Goal: Task Accomplishment & Management: Manage account settings

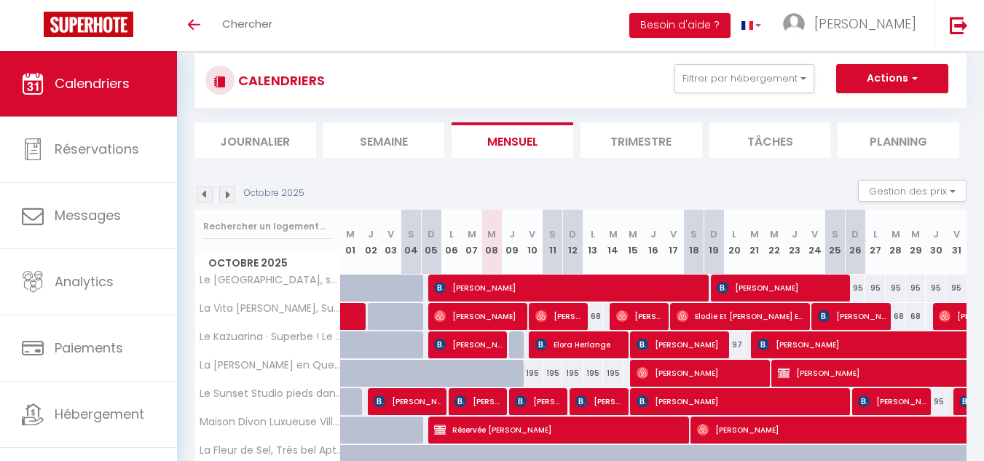
scroll to position [221, 0]
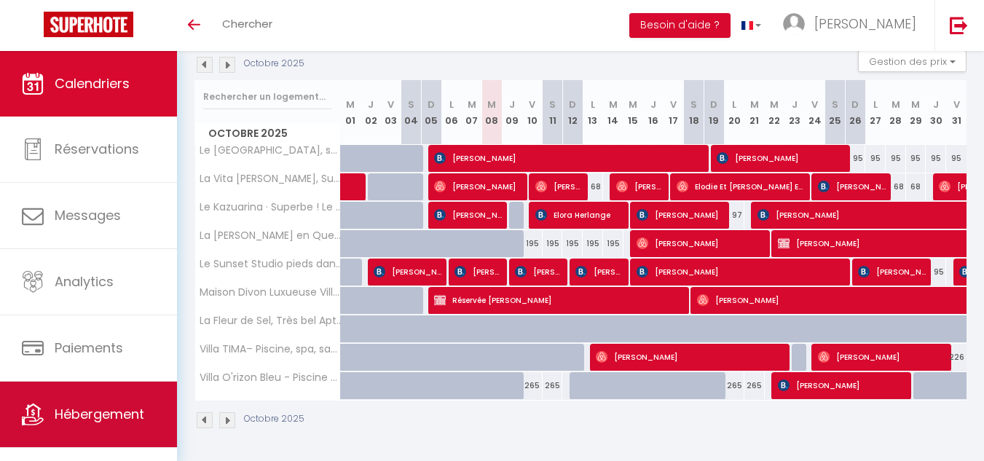
click at [108, 415] on span "Hébergement" at bounding box center [100, 414] width 90 height 18
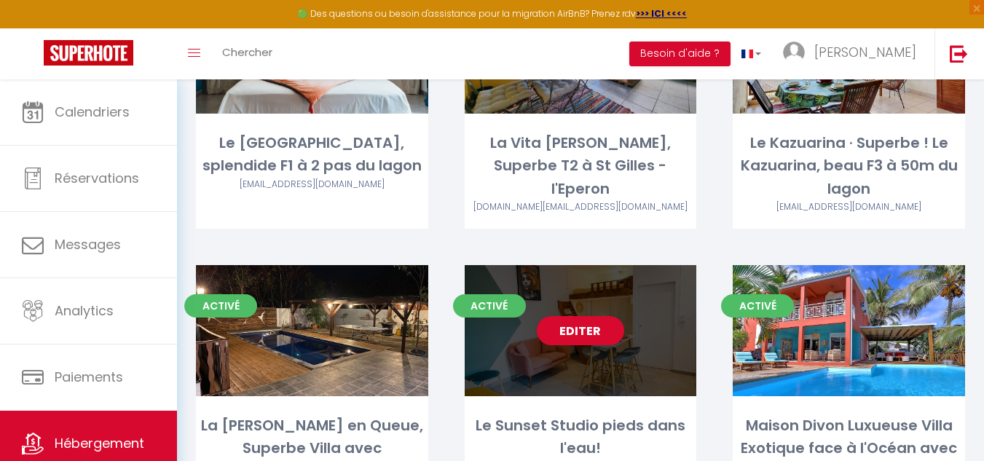
scroll to position [121, 0]
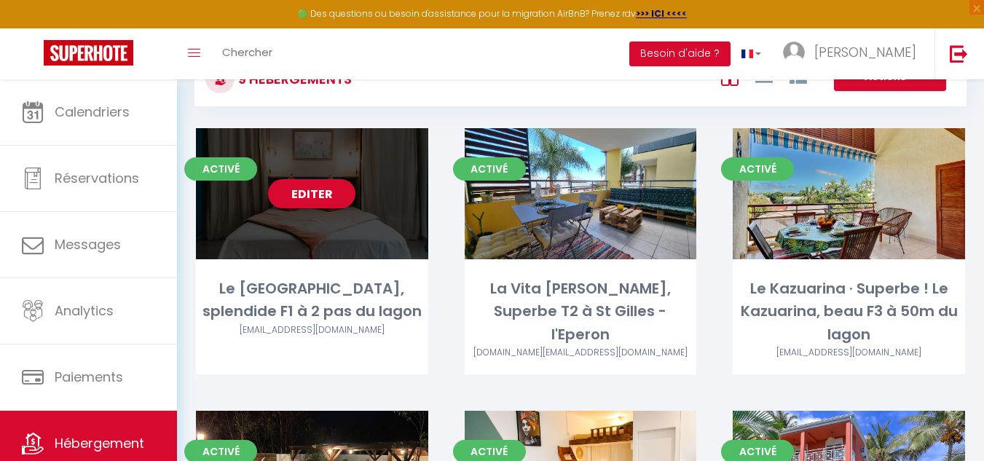
click at [312, 192] on link "Editer" at bounding box center [311, 193] width 87 height 29
click at [317, 197] on link "Editer" at bounding box center [311, 193] width 87 height 29
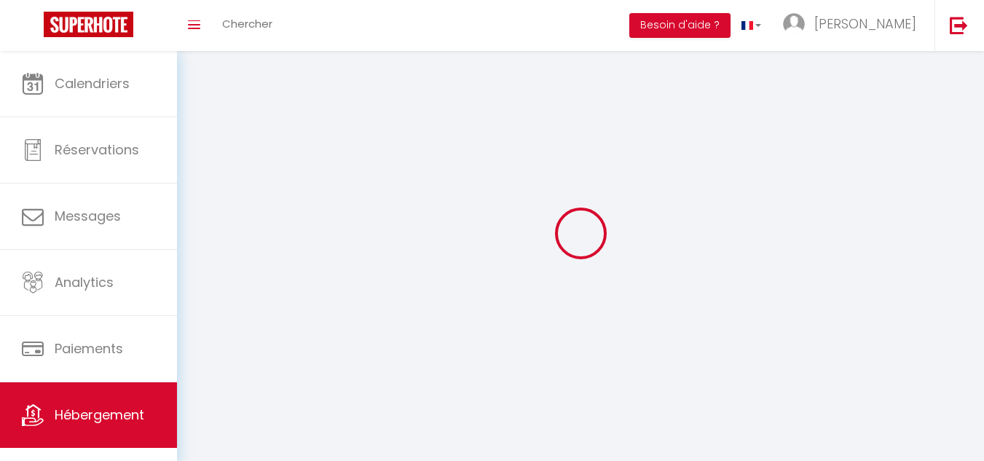
select select "28"
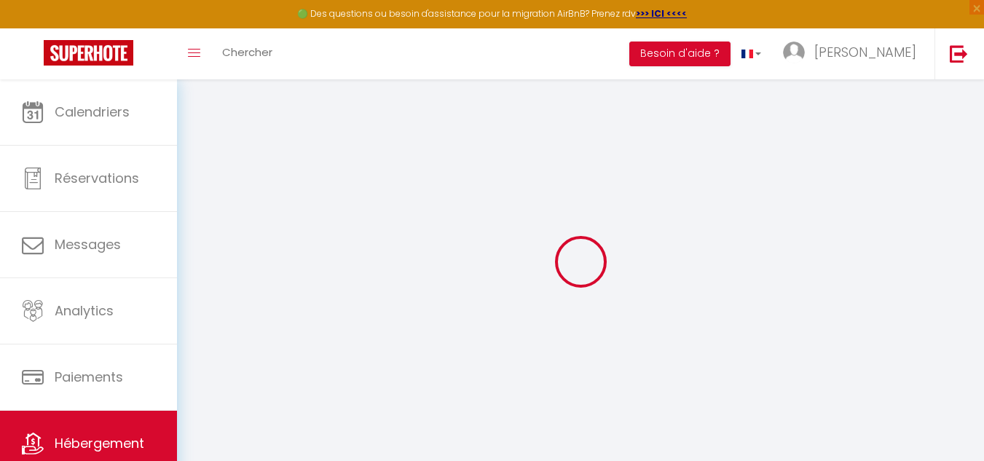
select select
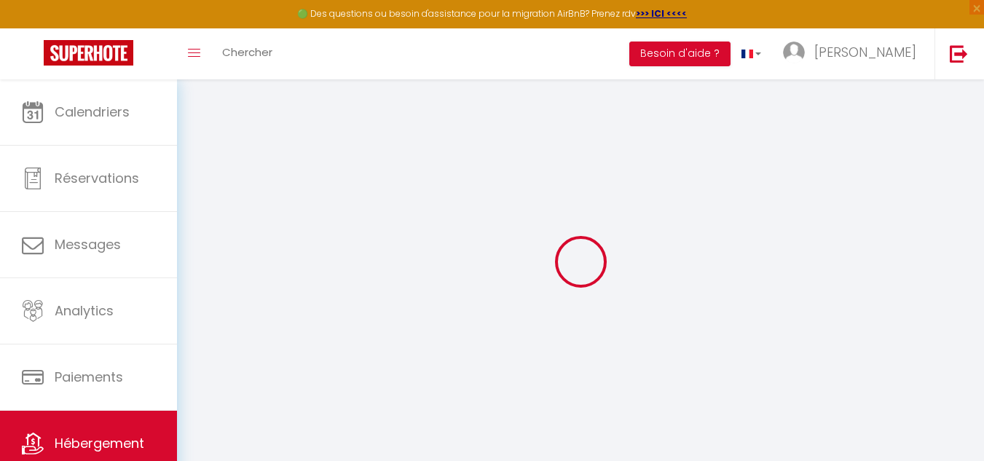
select select
checkbox input "false"
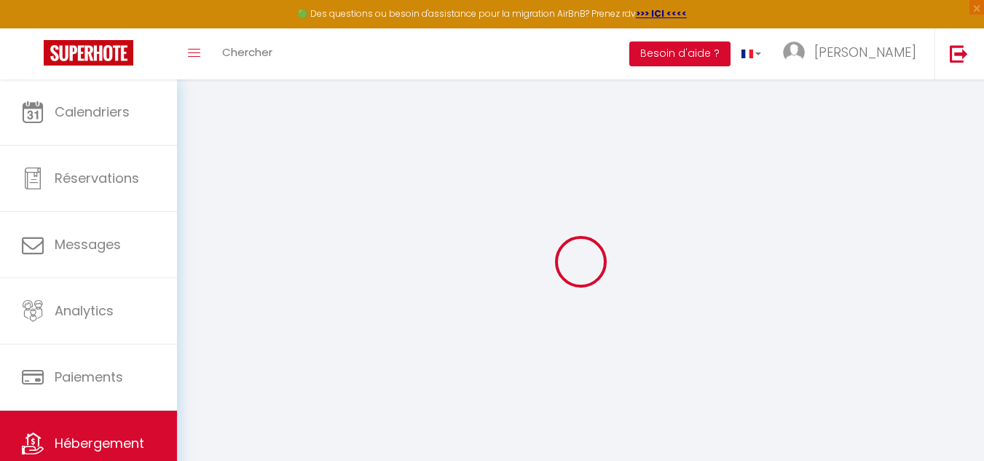
select select
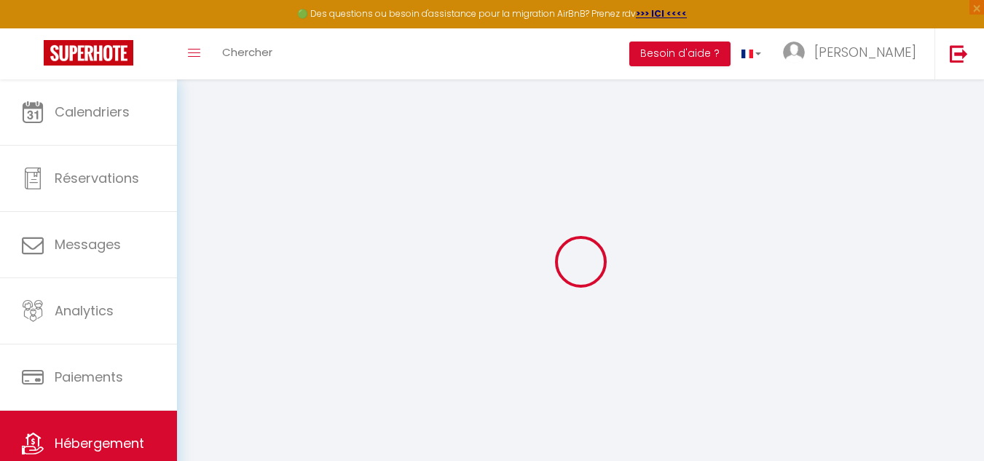
select select
checkbox input "false"
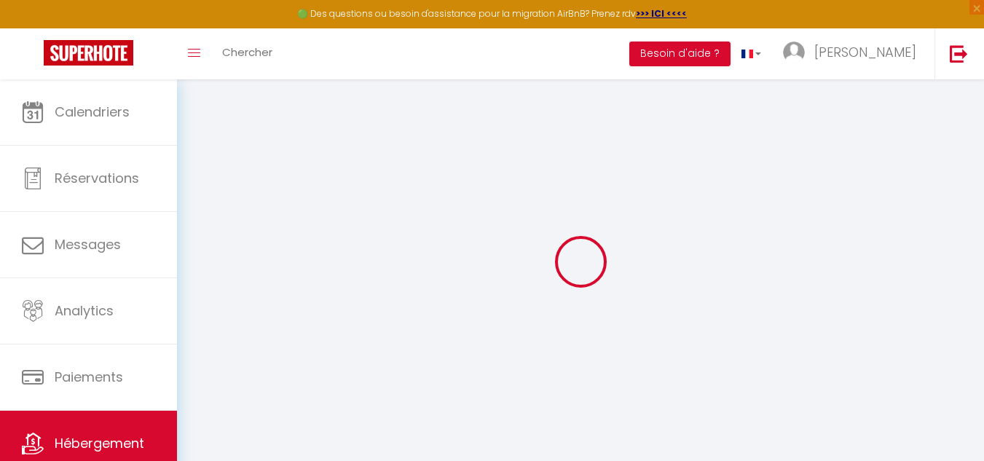
checkbox input "false"
select select
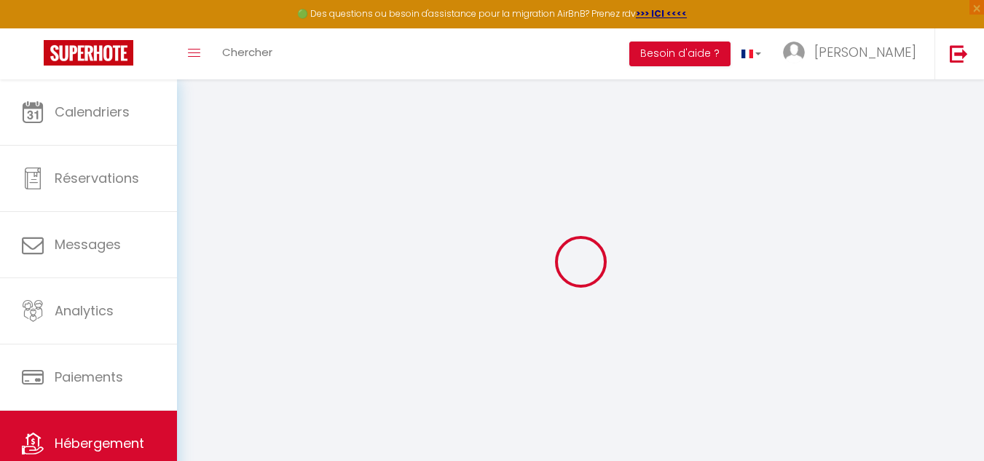
select select
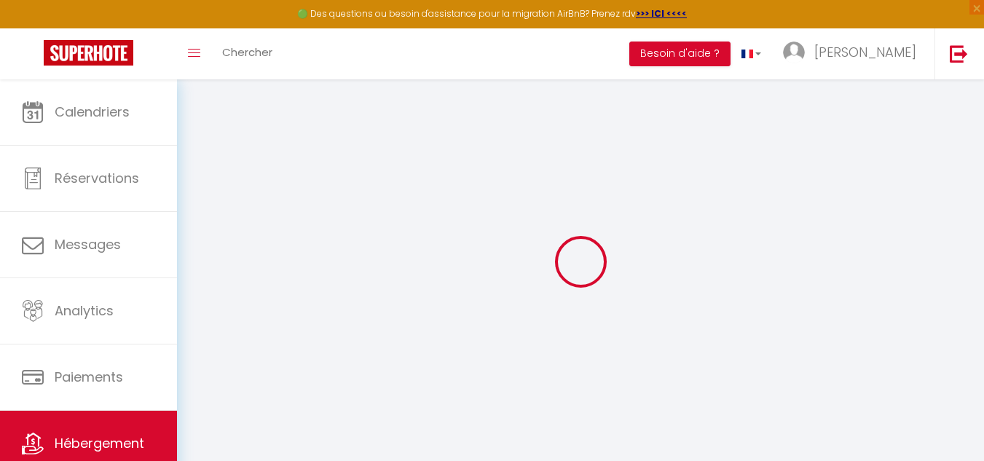
checkbox input "false"
select select
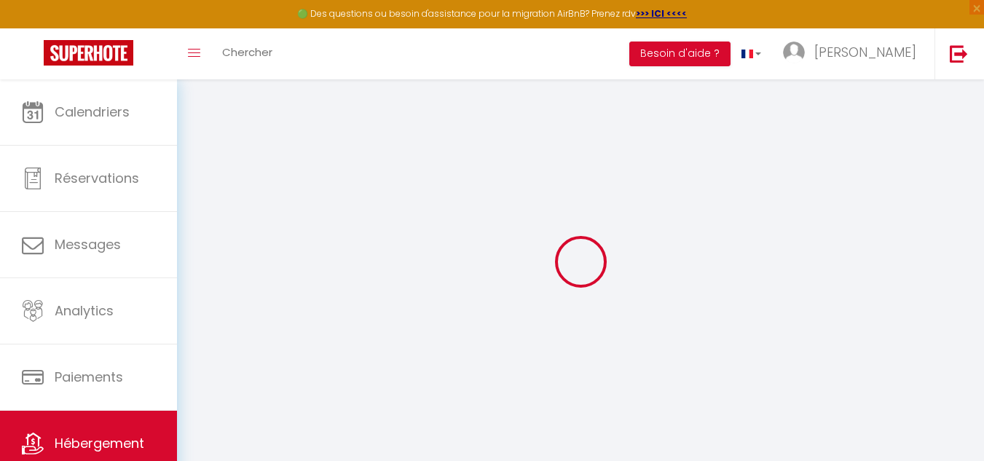
select select
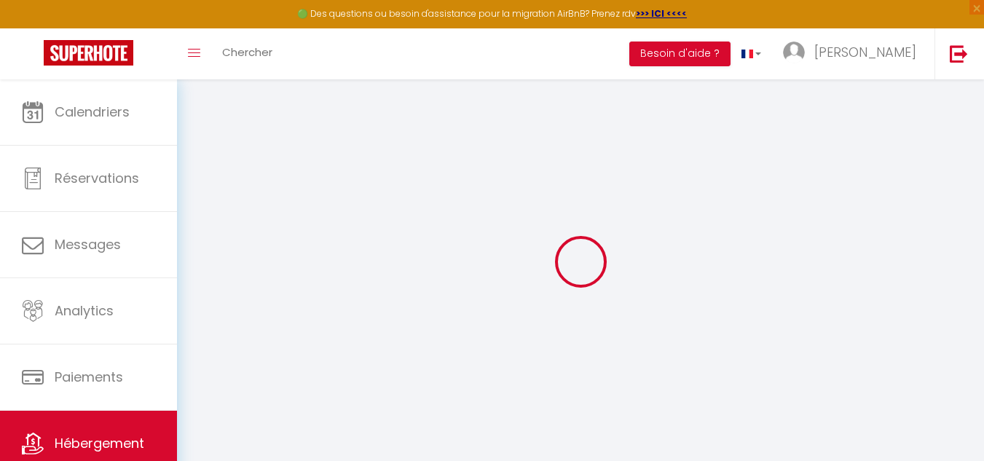
select select
checkbox input "false"
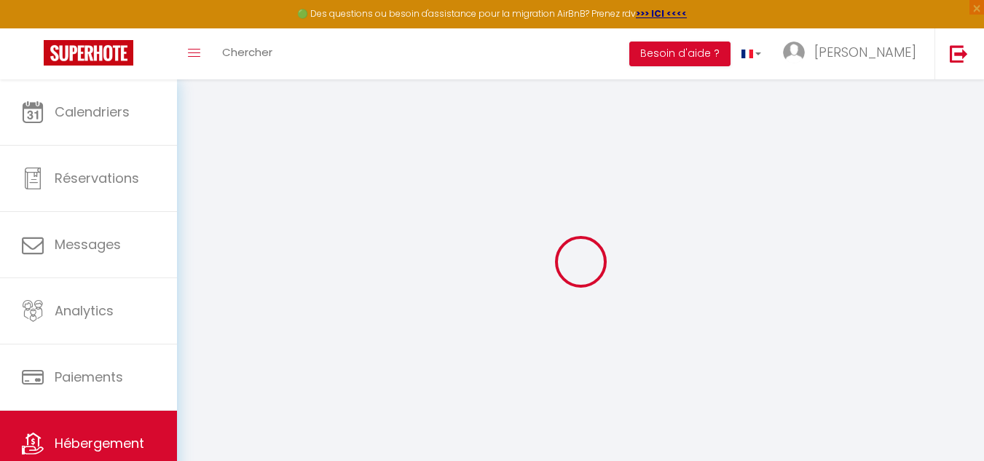
checkbox input "false"
select select
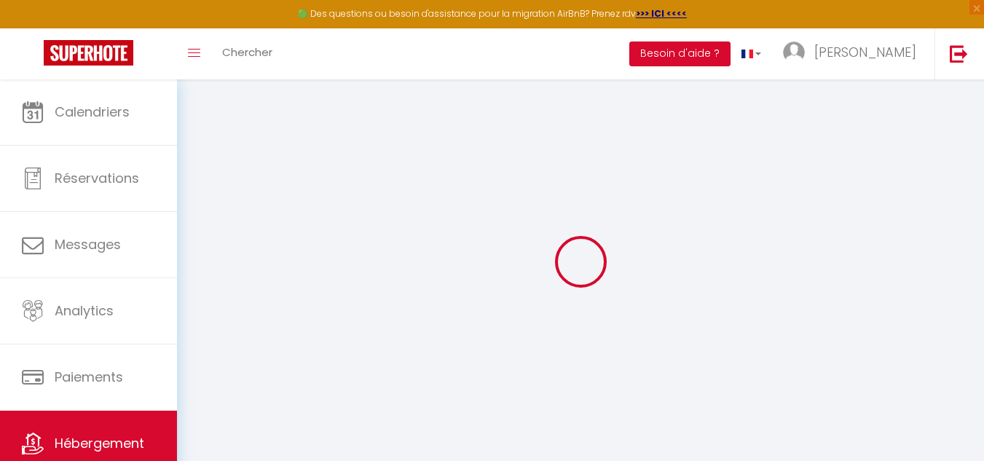
select select
checkbox input "false"
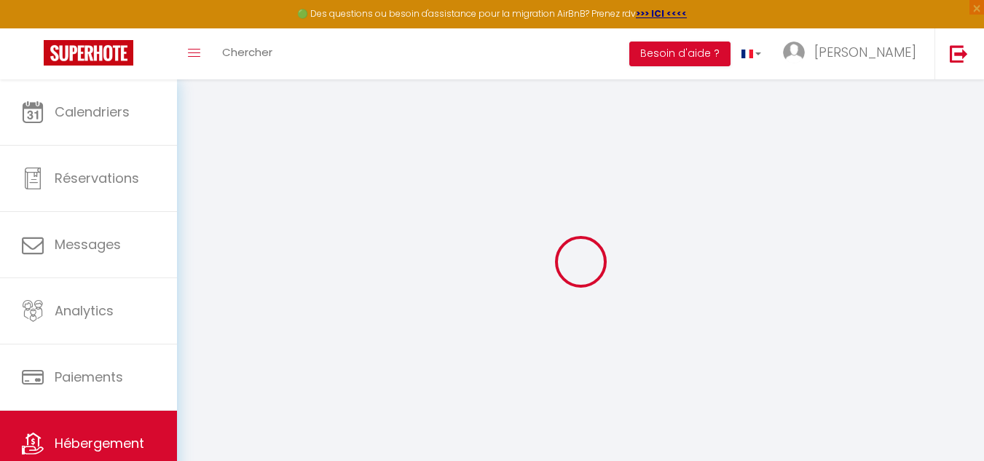
checkbox input "false"
select select
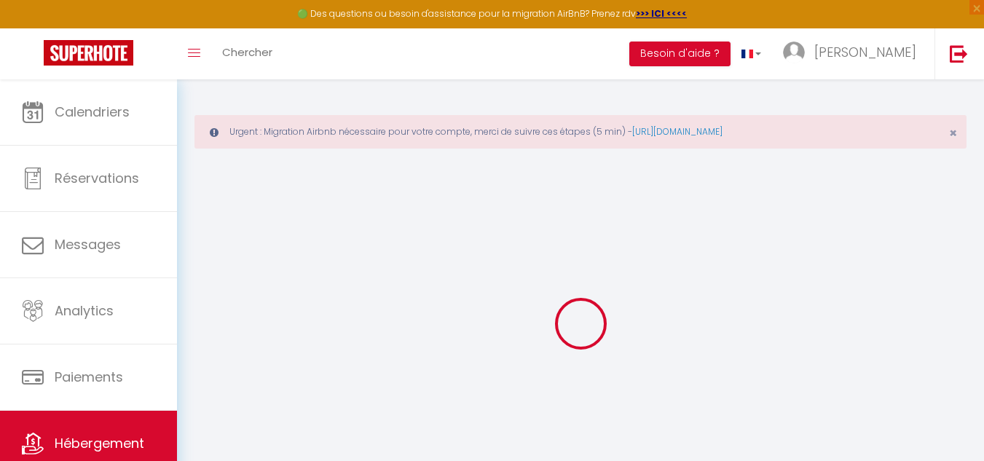
type input "Le [GEOGRAPHIC_DATA], splendide F1 à 2 pas du lagon"
type input "Patrice"
type input "PELLEGRINI"
type input "51 Rue Louis Desjardins, Apt 2, Bât A"
type input "97411"
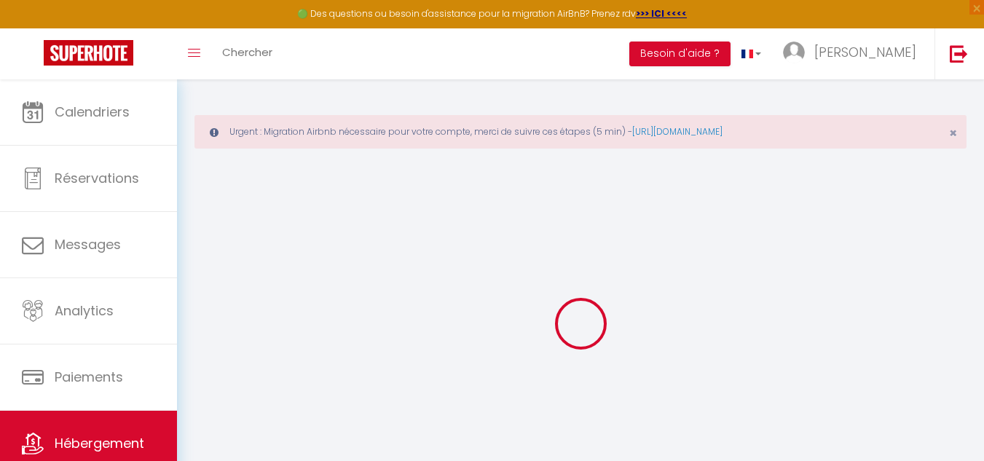
type input "BOIS DE NEFLES ST PAUL"
select select "0"
type input "85"
type input "70"
type input "5"
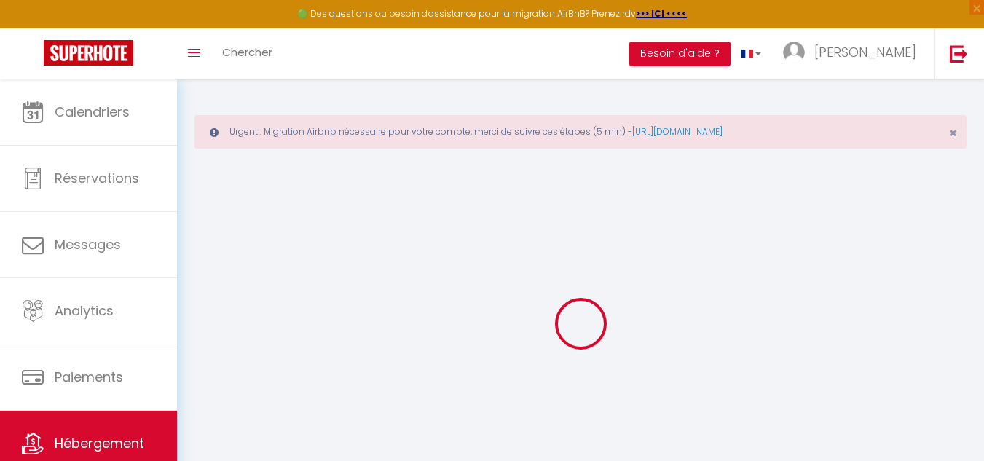
type input "999"
type input "500"
select select
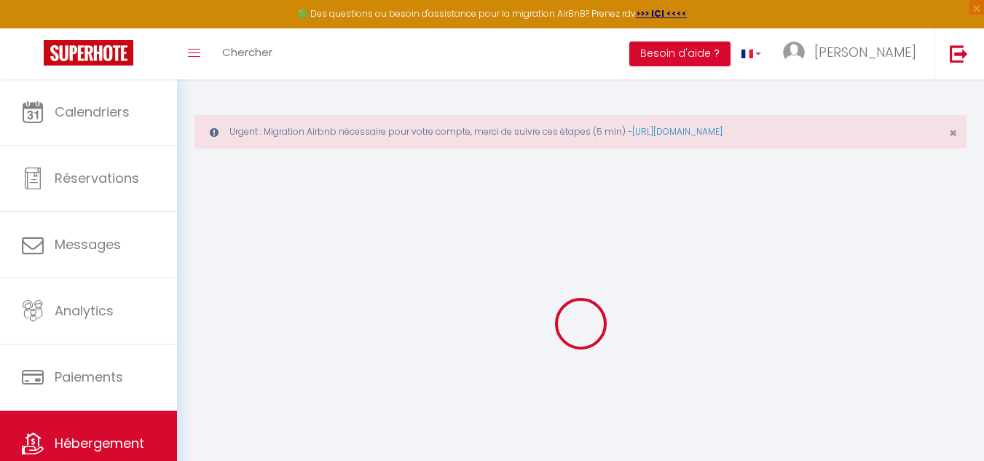
select select
type input "1 Impasse des Cycas"
type input "97434"
type input "La Saline-[GEOGRAPHIC_DATA]"
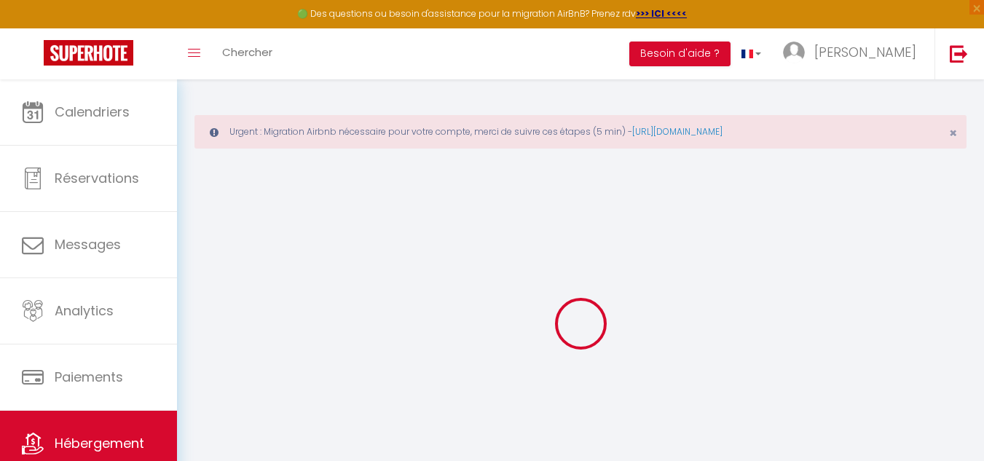
select select "177"
type input "patricepellegrini@zeop.re"
select select "13957"
checkbox input "false"
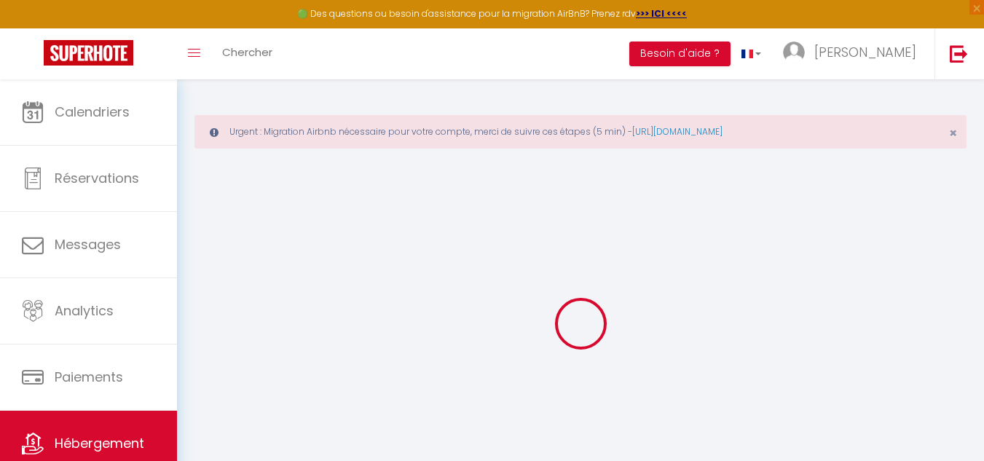
checkbox input "false"
radio input "true"
type input "0"
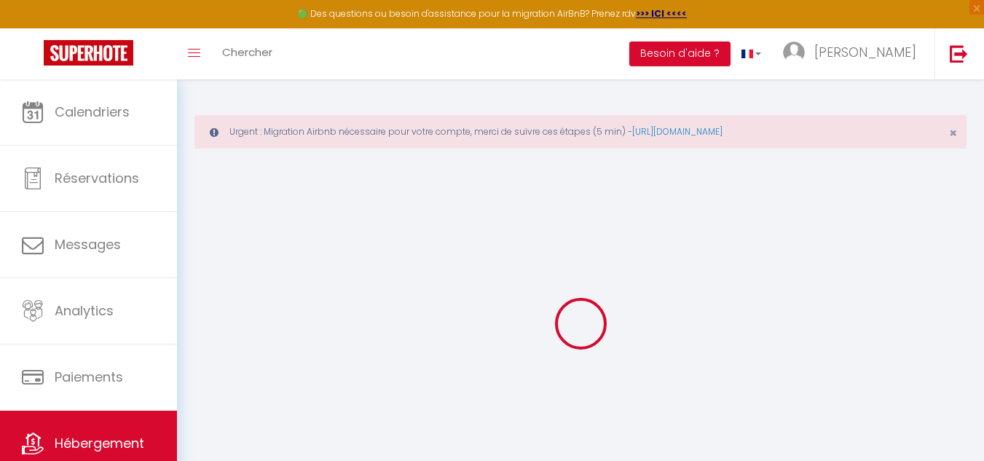
type input "0"
select select
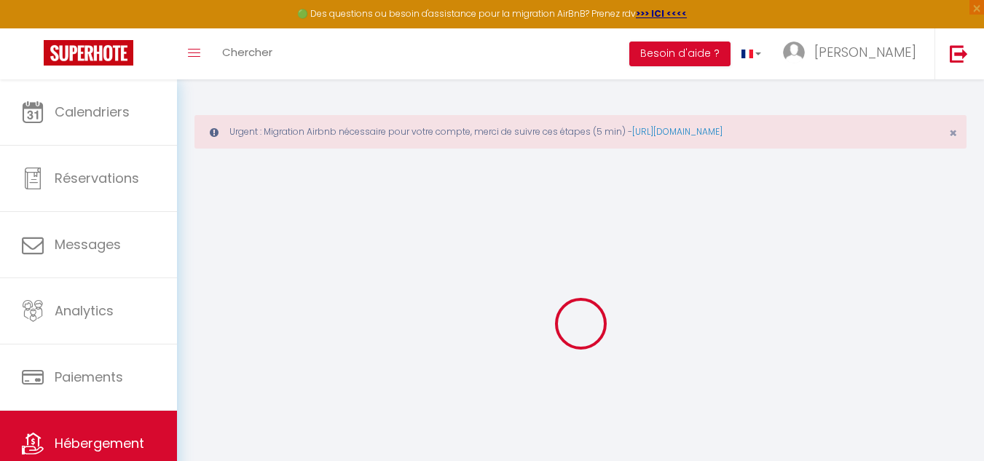
select select
checkbox input "false"
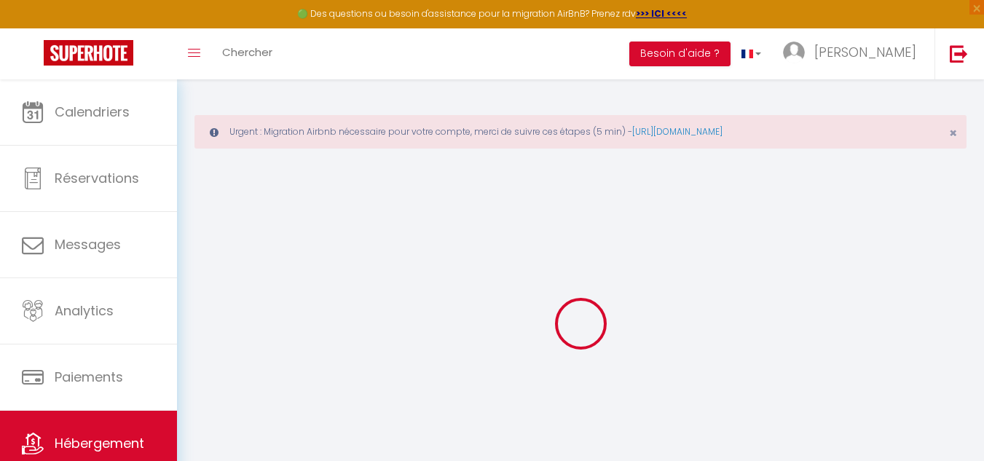
checkbox input "false"
select select
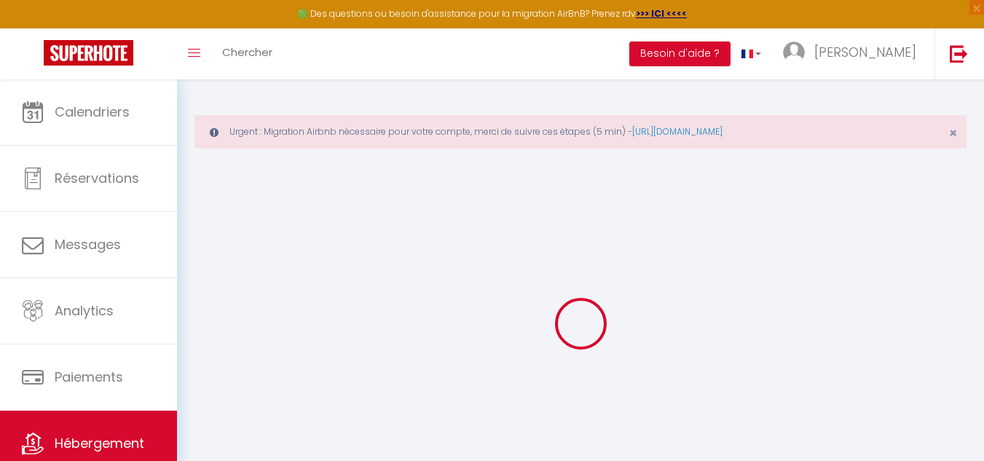
select select
checkbox input "false"
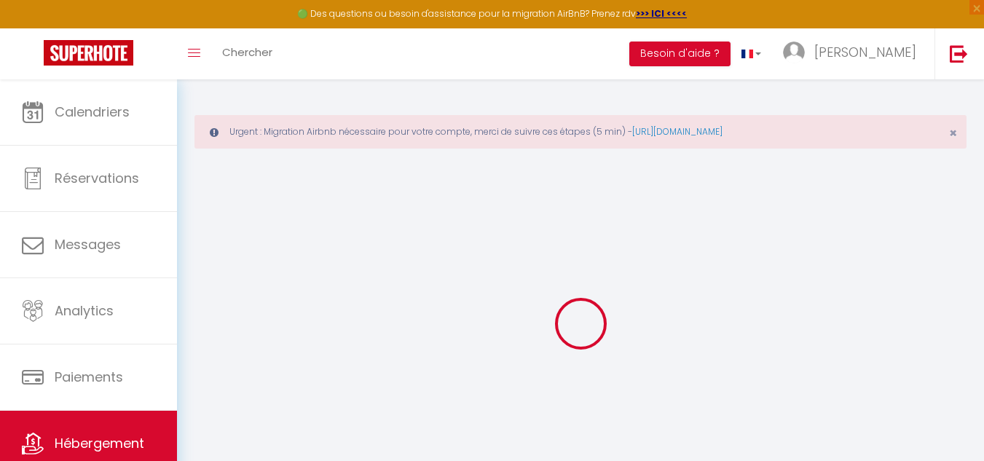
checkbox input "false"
select select "15:00"
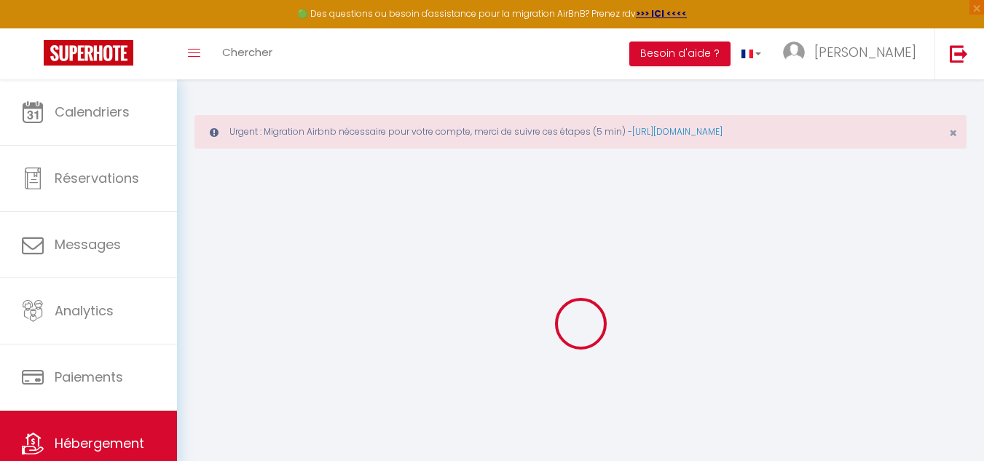
select select
select select "11:00"
select select "30"
select select
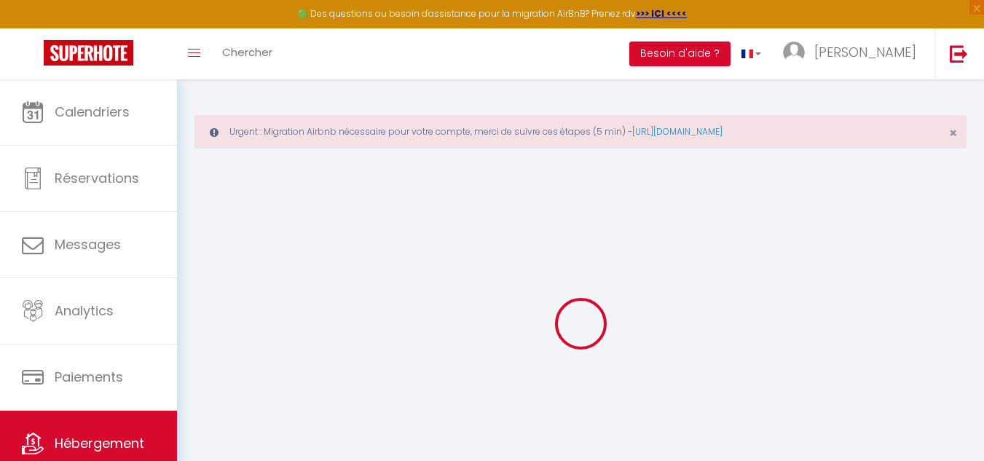
checkbox input "false"
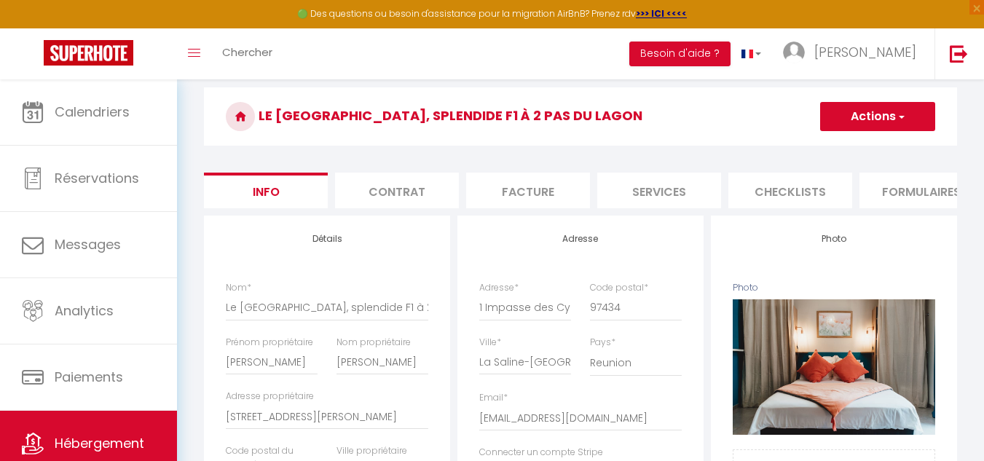
scroll to position [146, 0]
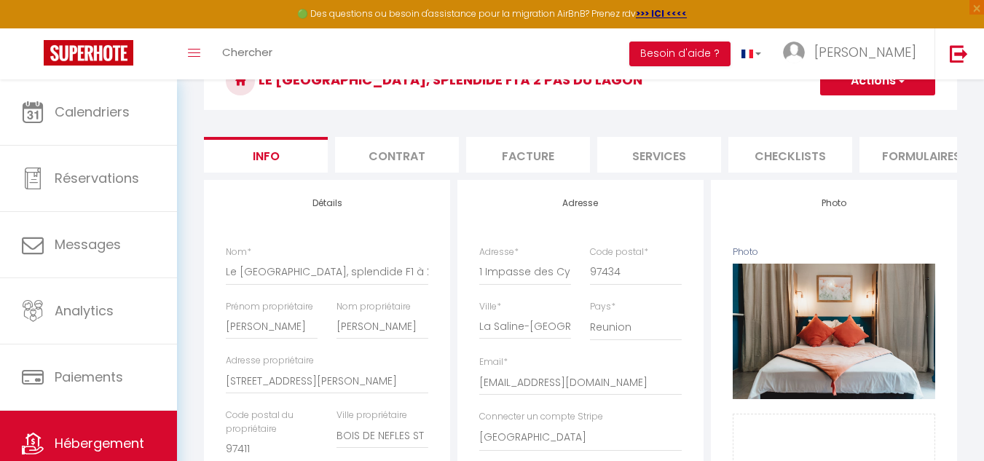
click at [790, 152] on li "Checklists" at bounding box center [790, 155] width 124 height 36
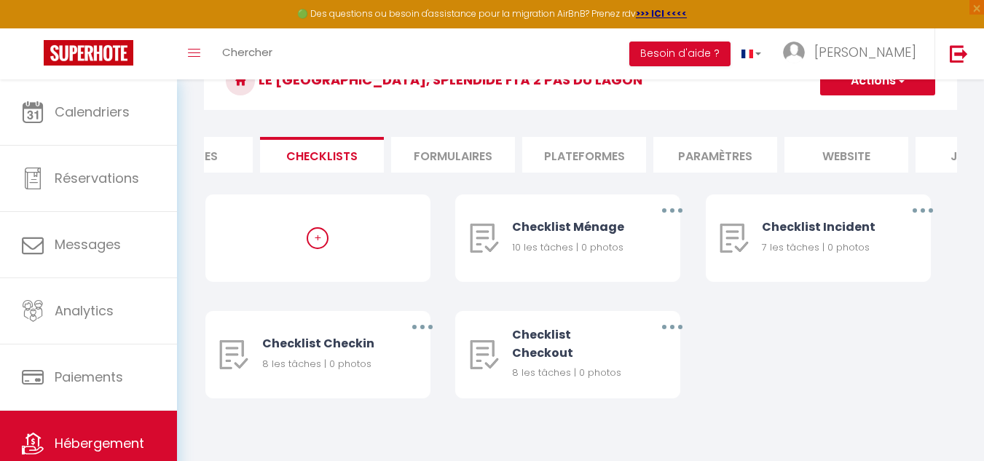
scroll to position [0, 495]
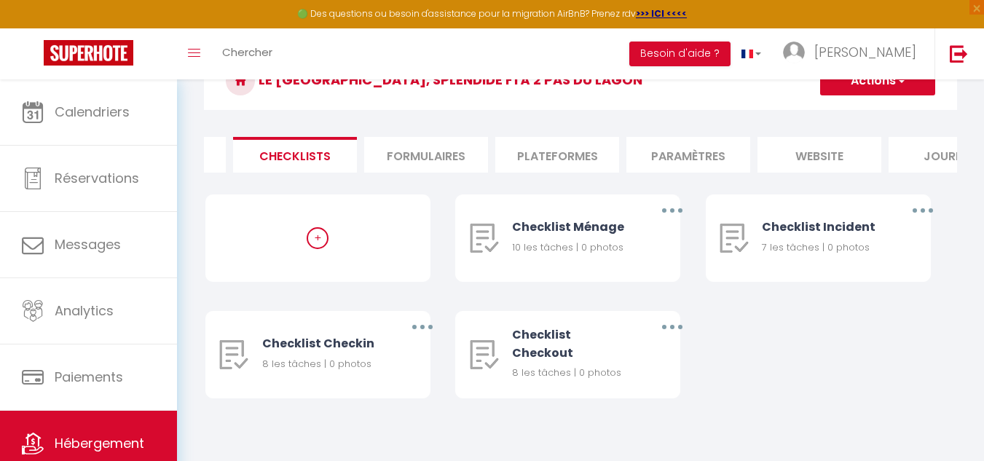
click at [692, 154] on li "Paramètres" at bounding box center [688, 155] width 124 height 36
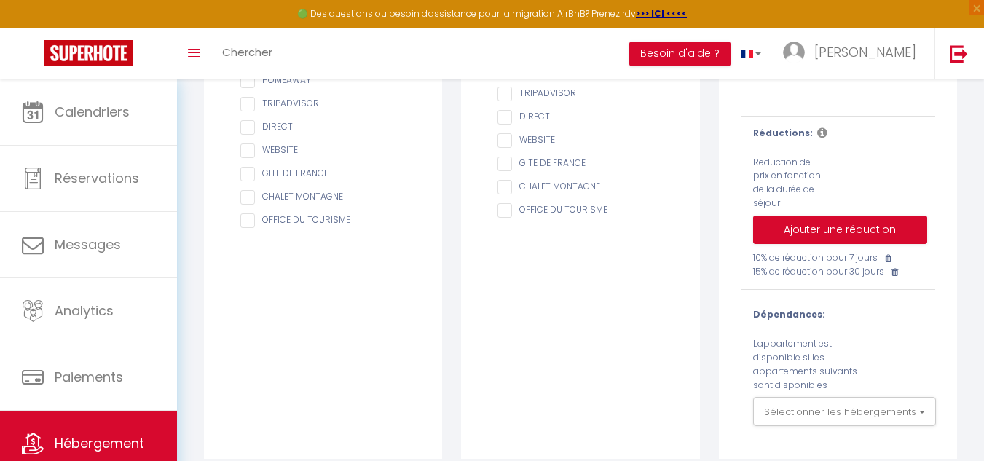
scroll to position [437, 0]
click at [756, 278] on div "15% de réduction pour 30 jours" at bounding box center [826, 271] width 167 height 14
click at [759, 278] on div "15% de réduction pour 30 jours" at bounding box center [826, 271] width 167 height 14
click at [898, 276] on icon at bounding box center [894, 271] width 7 height 9
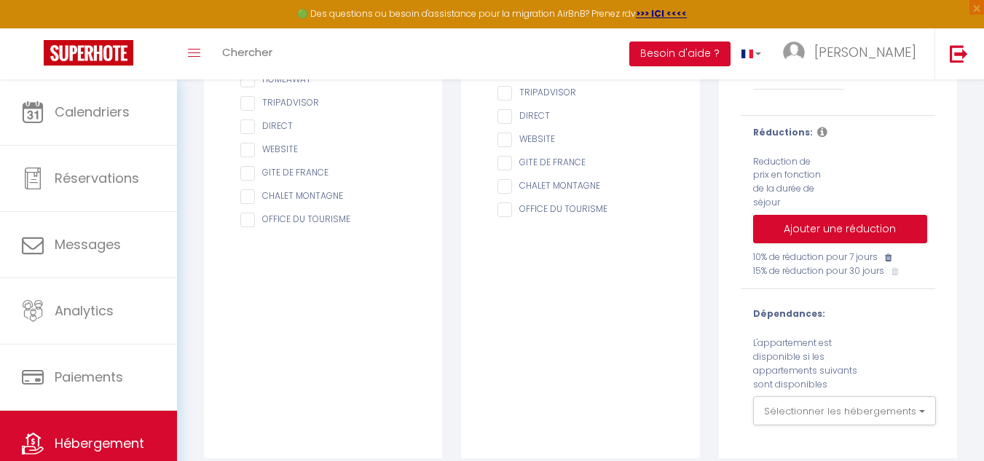
checkbox input "false"
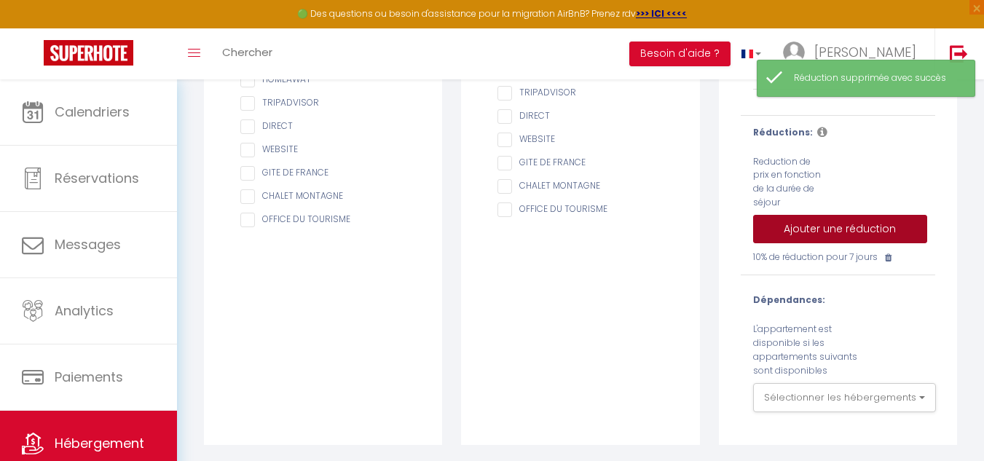
click at [863, 235] on button "Ajouter une réduction" at bounding box center [840, 229] width 174 height 29
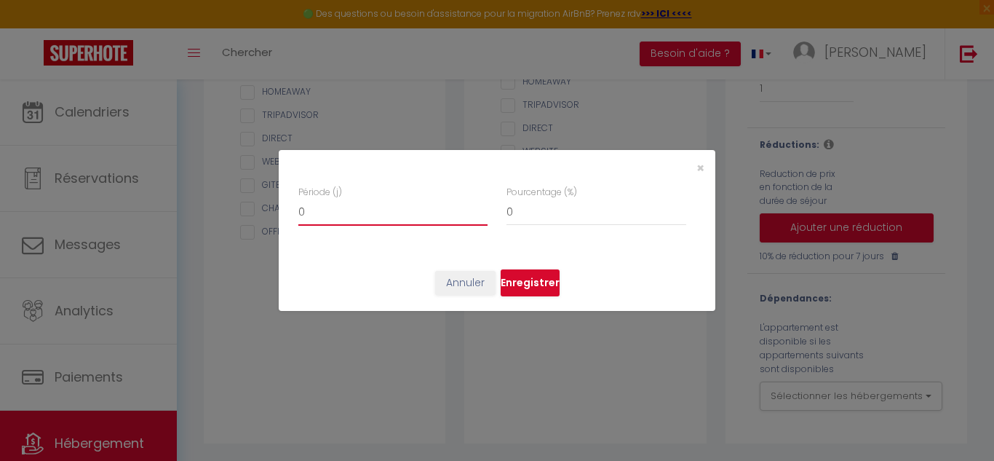
click at [433, 215] on input "0" at bounding box center [392, 212] width 189 height 26
type input "1"
checkbox input "false"
click at [481, 206] on input "1" at bounding box center [392, 212] width 189 height 26
type input "2"
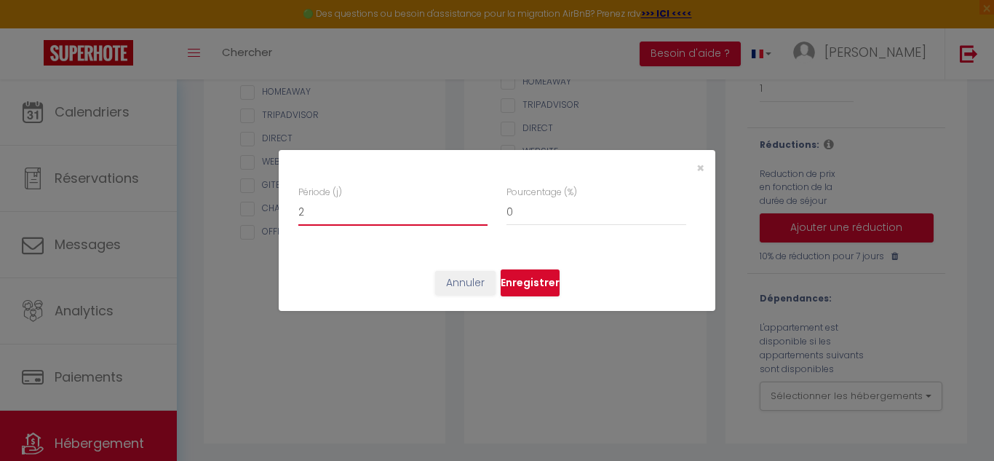
checkbox input "false"
type input "3"
checkbox input "false"
type input "4"
checkbox input "false"
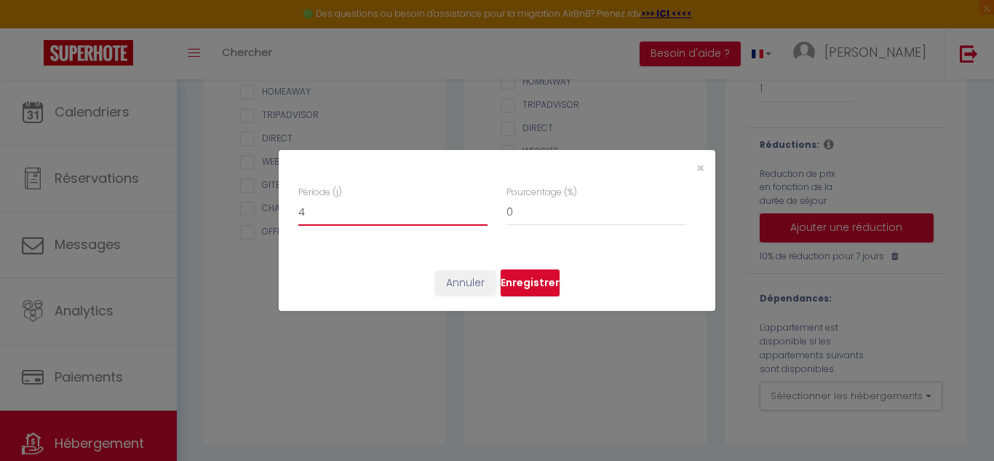
type input "5"
checkbox input "false"
type input "6"
checkbox input "false"
type input "7"
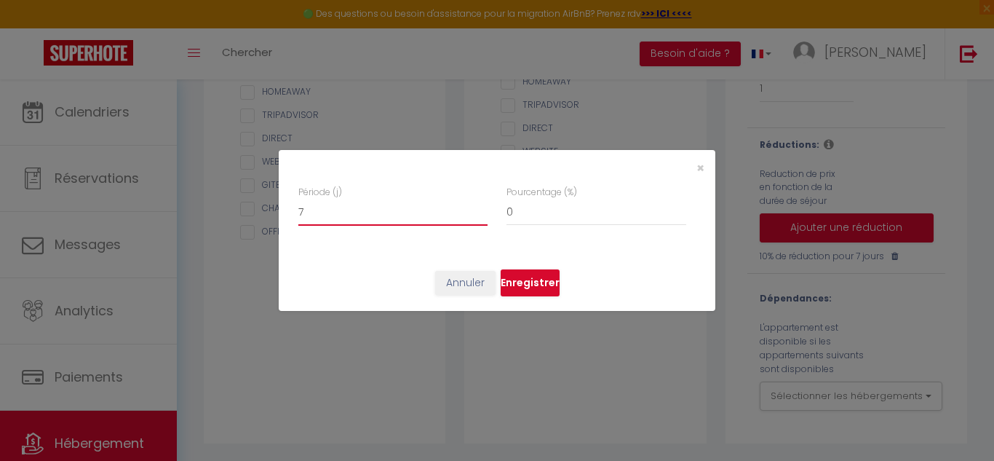
checkbox input "false"
type input "8"
checkbox input "false"
type input "9"
checkbox input "false"
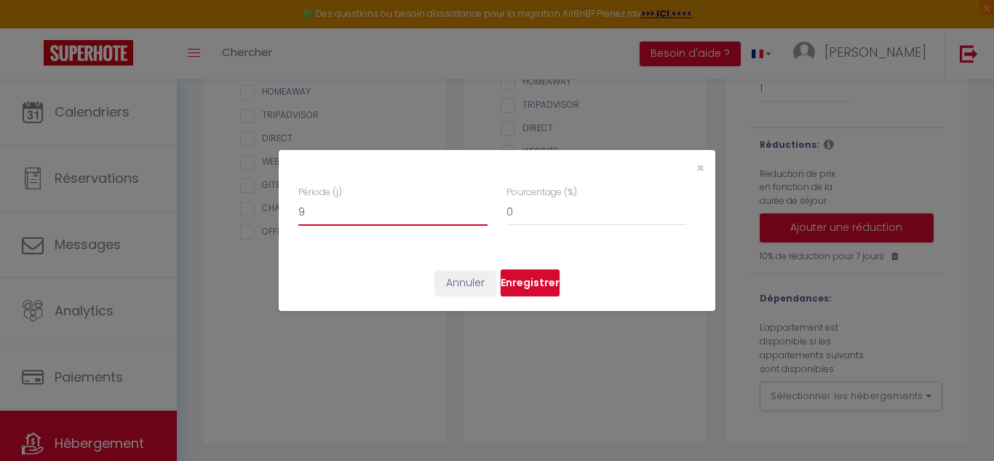
type input "10"
checkbox input "false"
type input "11"
checkbox input "false"
type input "12"
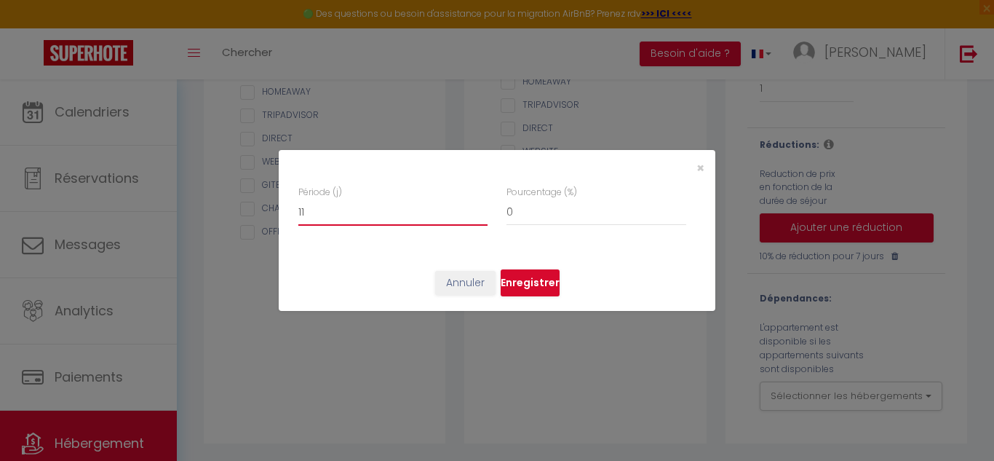
checkbox input "false"
type input "13"
checkbox input "false"
type input "14"
checkbox input "false"
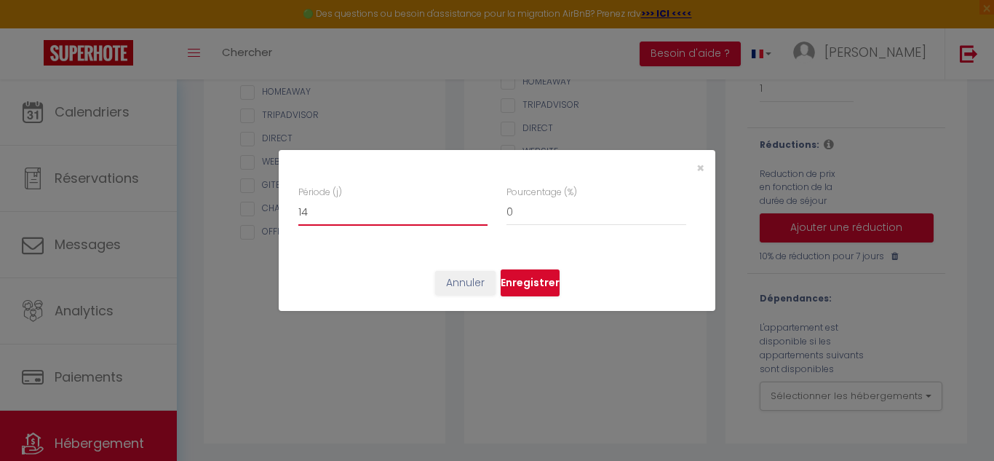
type input "15"
checkbox input "false"
type input "16"
checkbox input "false"
type input "17"
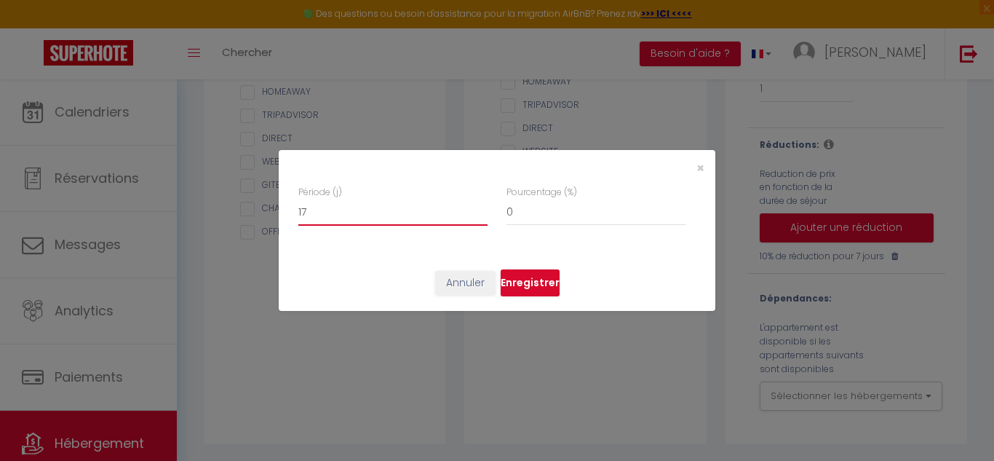
checkbox input "false"
type input "18"
checkbox input "false"
type input "19"
checkbox input "false"
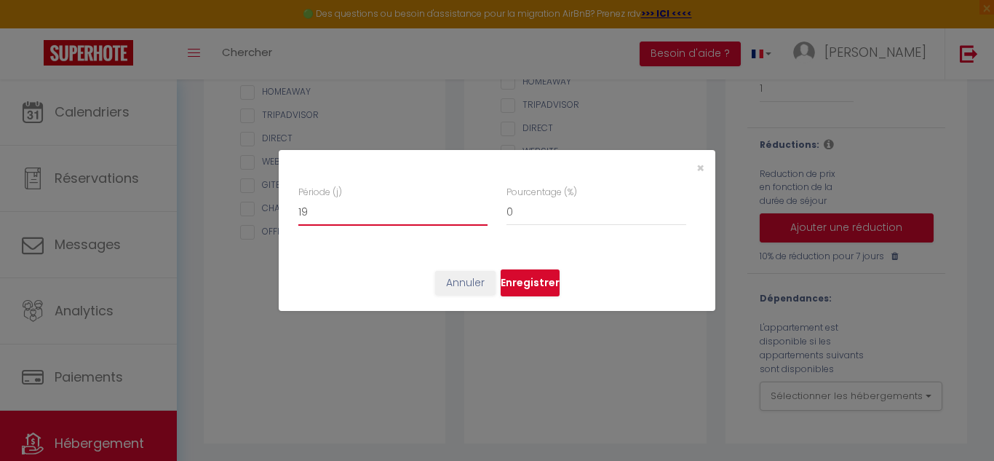
type input "20"
checkbox input "false"
type input "21"
checkbox input "false"
type input "22"
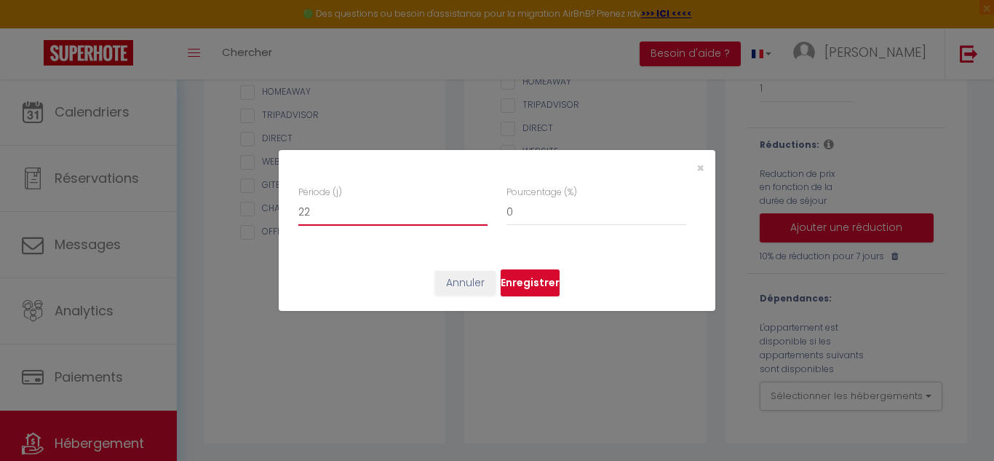
checkbox input "false"
type input "23"
checkbox input "false"
type input "24"
checkbox input "false"
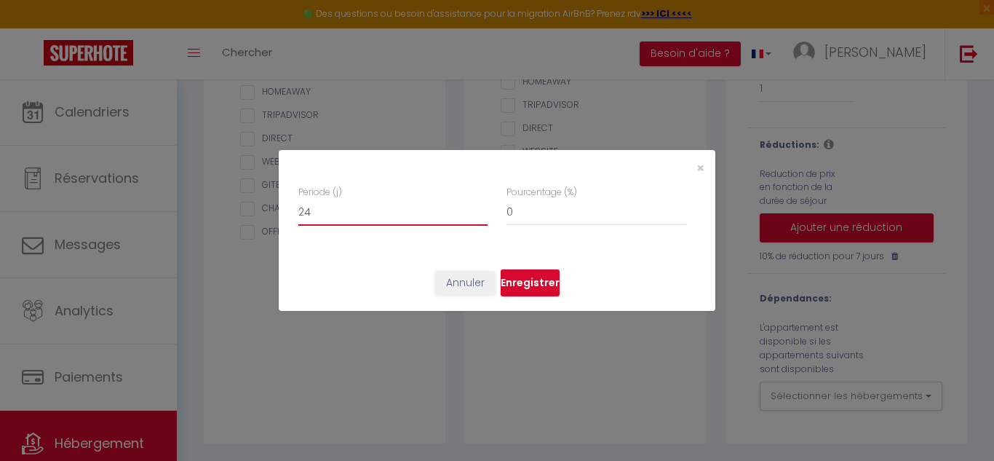
type input "25"
checkbox input "false"
click at [481, 206] on input "25" at bounding box center [392, 212] width 189 height 26
type input "26"
checkbox input "false"
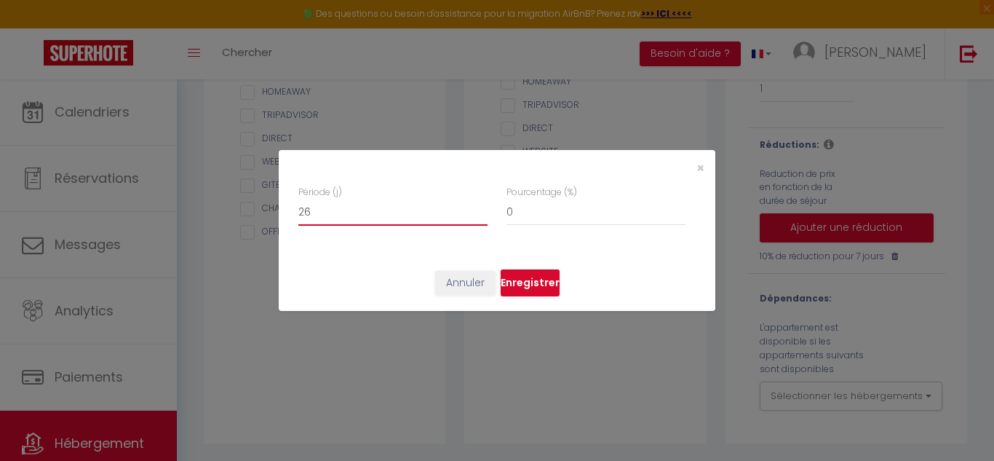
click at [482, 205] on input "26" at bounding box center [392, 212] width 189 height 26
type input "27"
checkbox input "false"
click at [482, 205] on input "27" at bounding box center [392, 212] width 189 height 26
type input "28"
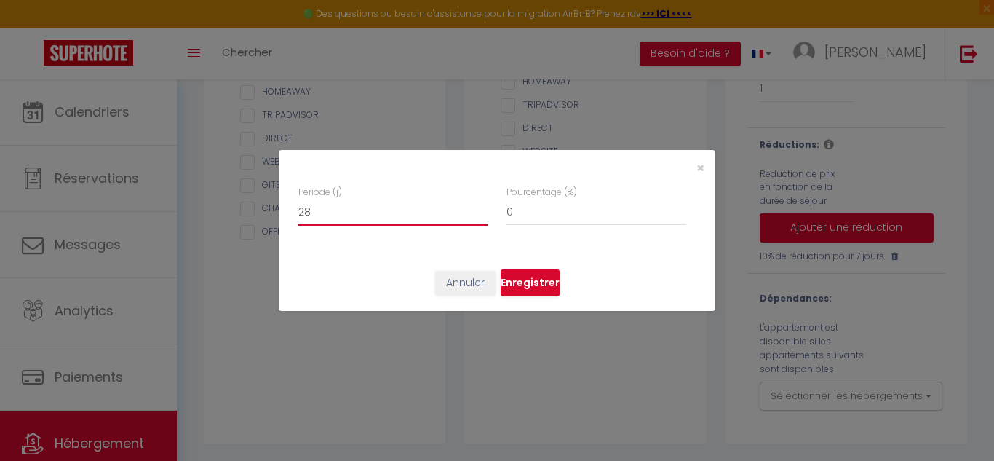
checkbox input "false"
type input "28"
click at [482, 205] on input "28" at bounding box center [392, 212] width 189 height 26
click at [512, 211] on input "0" at bounding box center [597, 212] width 180 height 26
type input "1"
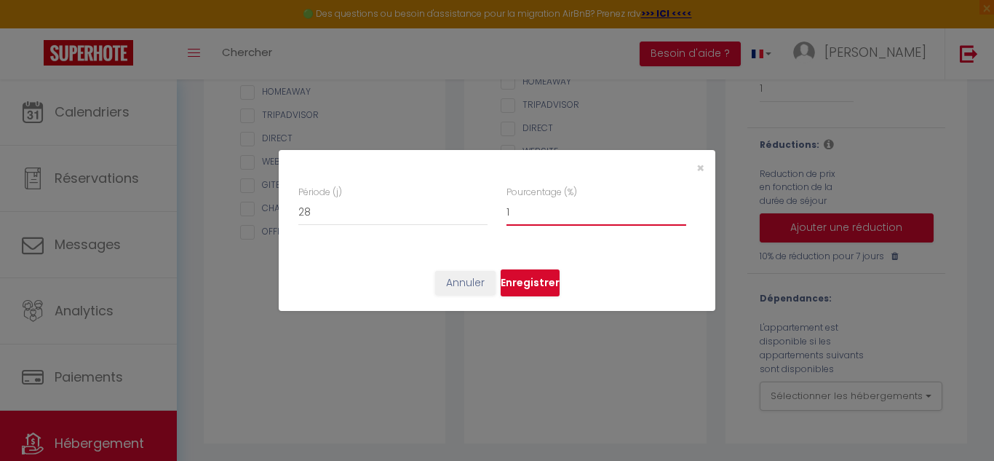
checkbox input "false"
type input "2"
checkbox input "false"
type input "3"
checkbox input "false"
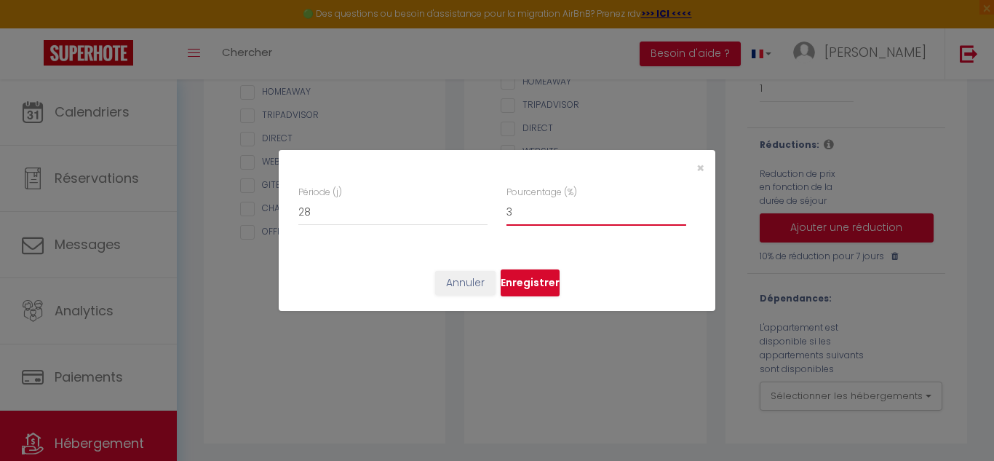
type input "4"
checkbox input "false"
type input "5"
checkbox input "false"
type input "6"
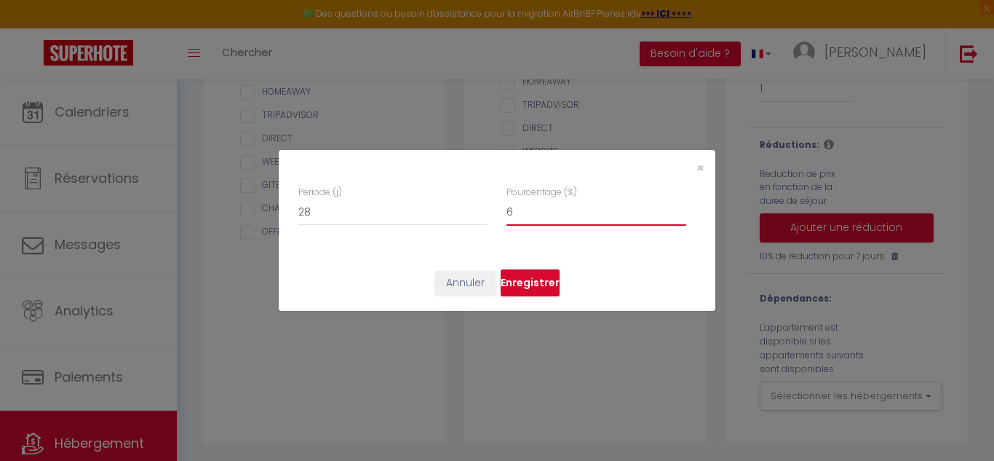
checkbox input "false"
type input "7"
checkbox input "false"
type input "8"
checkbox input "false"
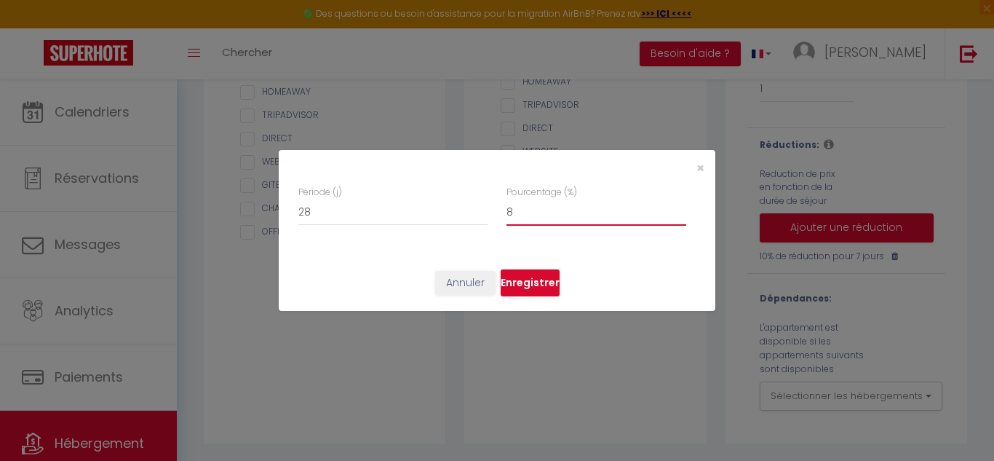
type input "9"
click at [680, 208] on input "24" at bounding box center [597, 212] width 180 height 26
click at [680, 208] on input "25" at bounding box center [597, 212] width 180 height 26
click at [537, 280] on button "Enregistrer" at bounding box center [530, 283] width 59 height 28
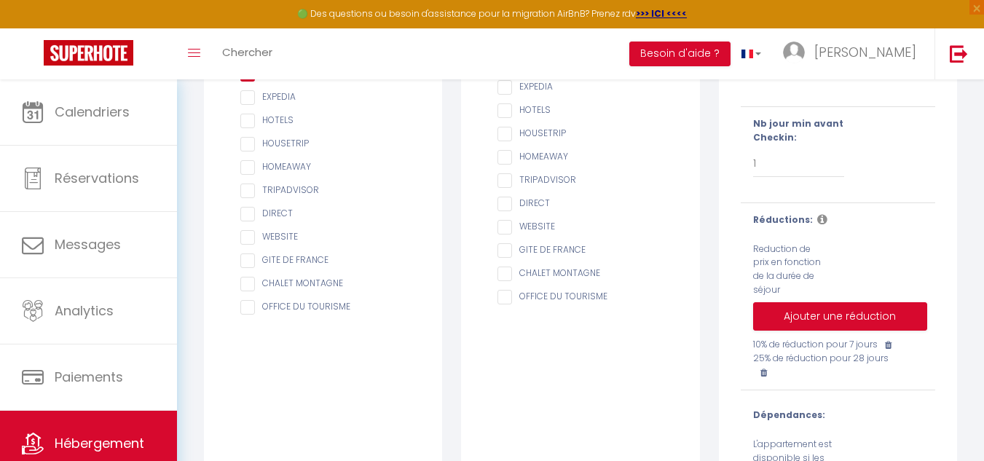
scroll to position [112, 0]
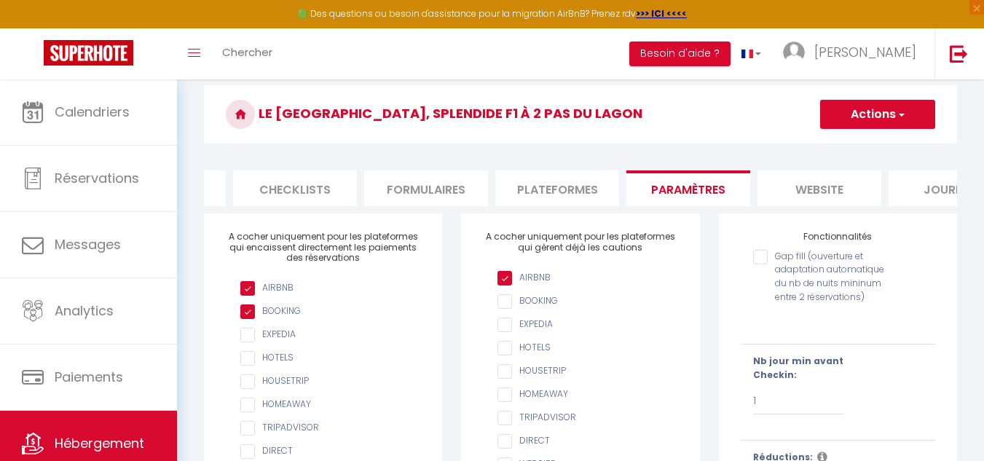
click at [903, 112] on span "button" at bounding box center [899, 114] width 9 height 15
click at [877, 143] on input "Enregistrer" at bounding box center [861, 146] width 54 height 15
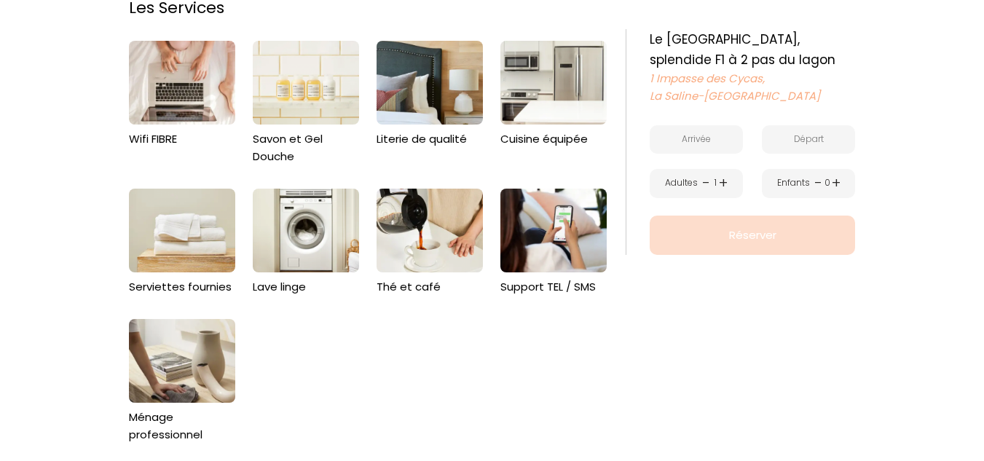
scroll to position [874, 0]
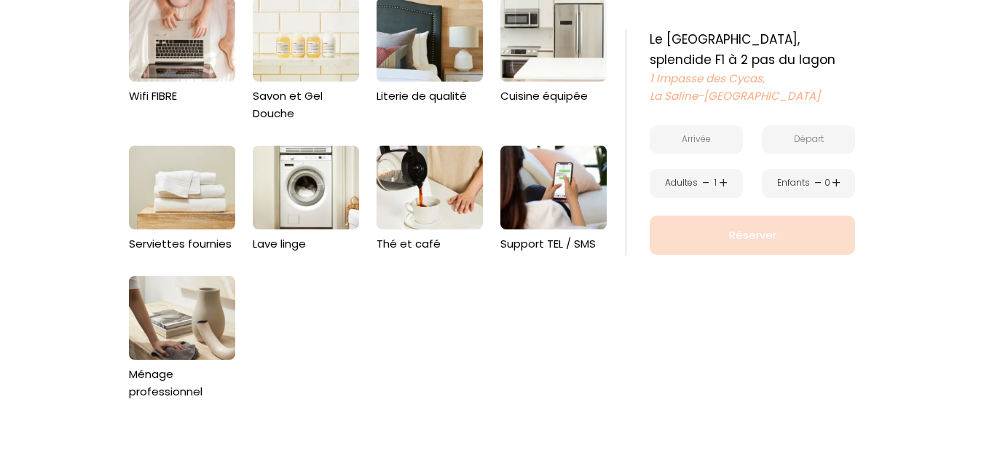
click at [718, 138] on input "text" at bounding box center [695, 139] width 93 height 28
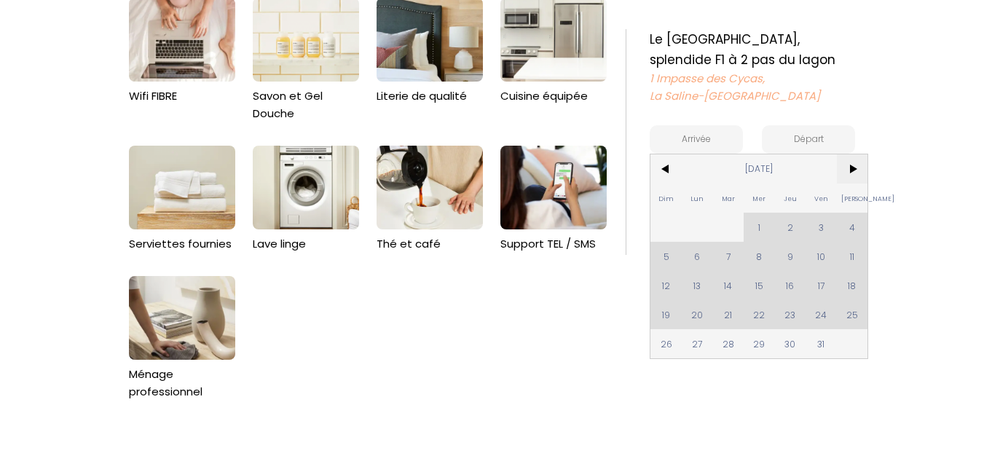
click at [852, 167] on span ">" at bounding box center [851, 168] width 31 height 29
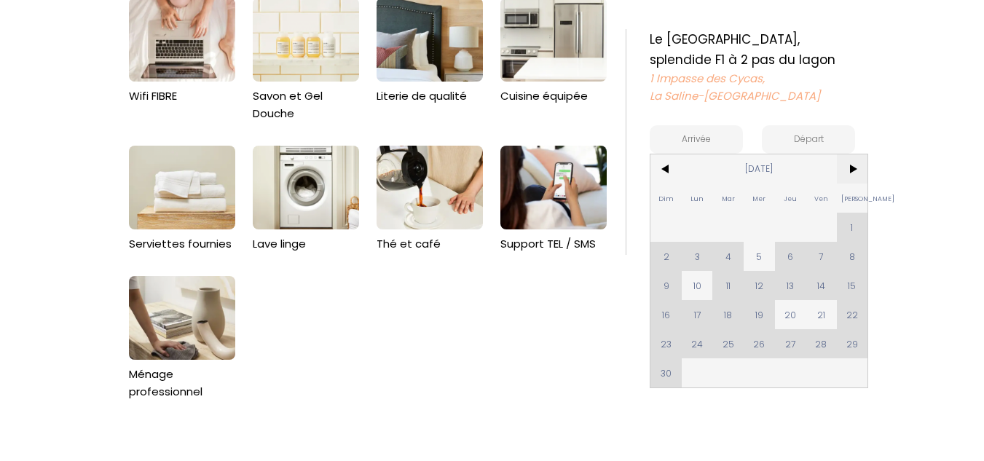
click at [852, 167] on span ">" at bounding box center [851, 168] width 31 height 29
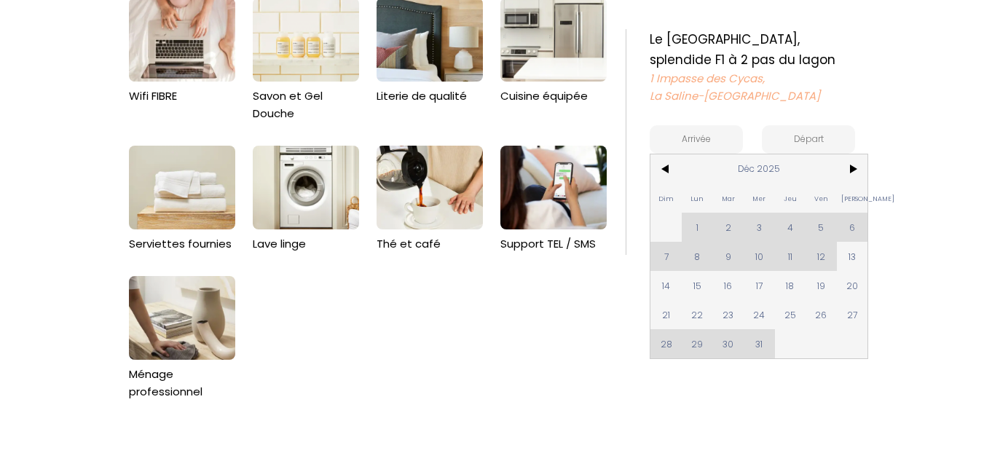
click at [764, 344] on div "Dim Lun Mar Mer Jeu Ven Sam 1 2 3 4 5 6 7 8 9 10 11 12 13 14 15 16 17 18 19 20 …" at bounding box center [758, 256] width 217 height 204
click at [856, 166] on span ">" at bounding box center [851, 168] width 31 height 29
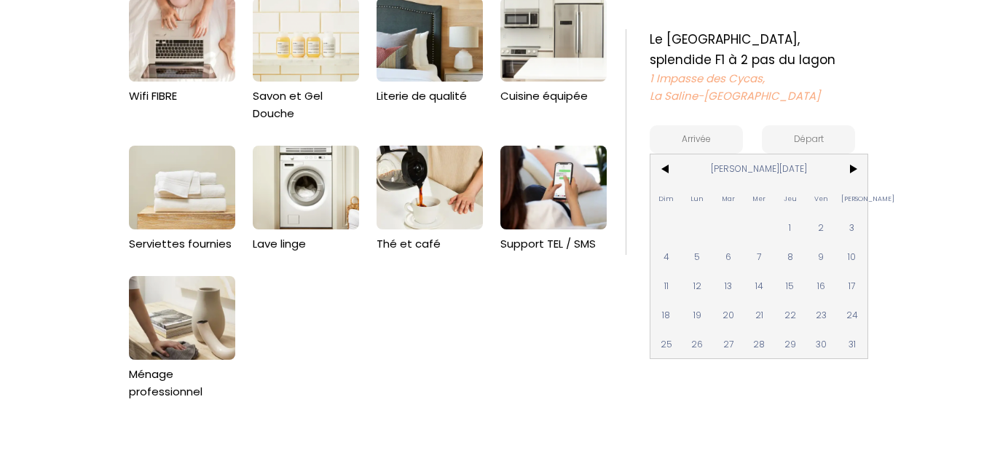
click at [793, 227] on span "1" at bounding box center [790, 227] width 31 height 29
type input "[DATE][PERSON_NAME]"
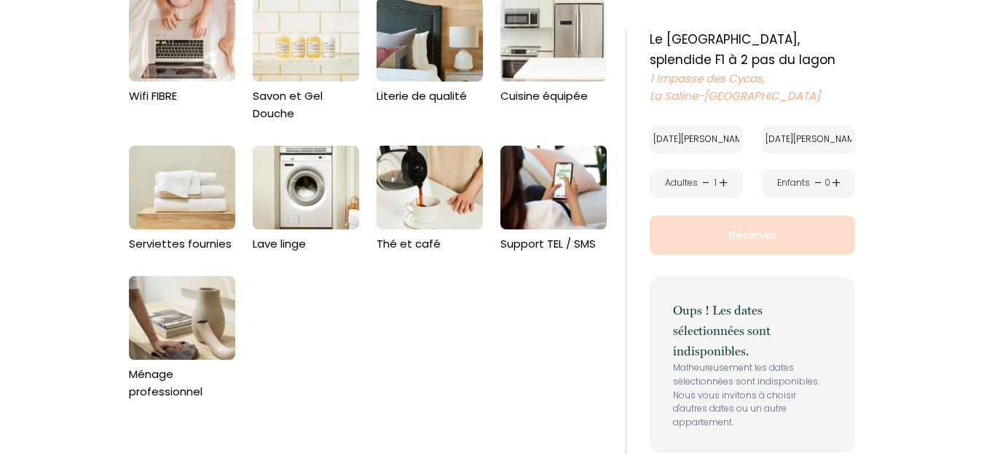
click at [792, 227] on p "Réserver" at bounding box center [752, 234] width 197 height 17
click at [687, 141] on input "[DATE][PERSON_NAME]" at bounding box center [695, 139] width 93 height 28
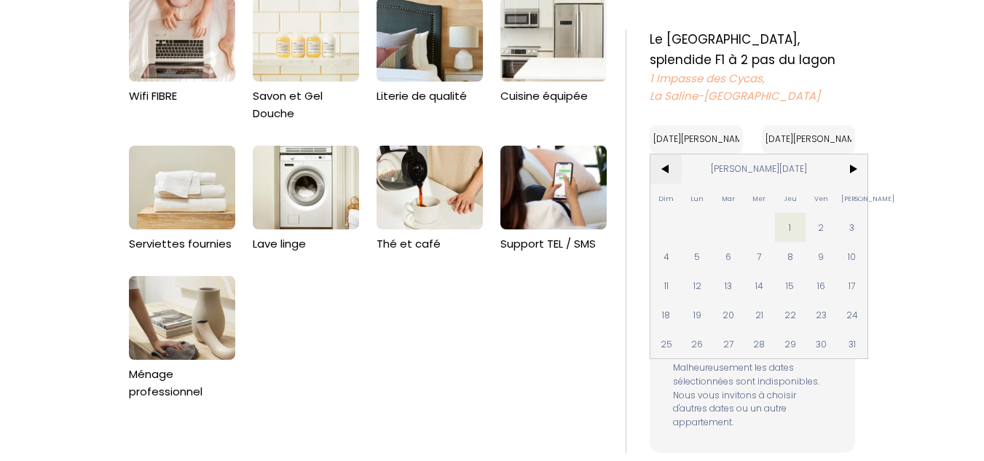
click at [662, 169] on span "<" at bounding box center [665, 168] width 31 height 29
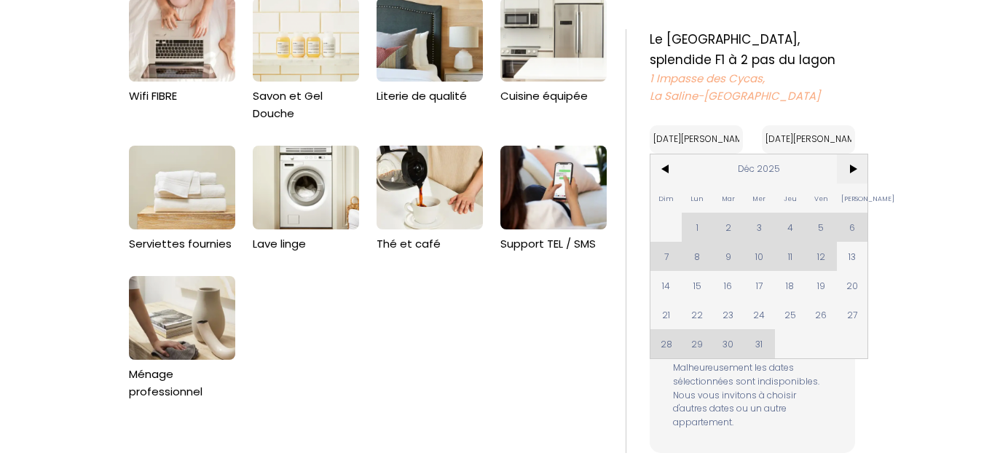
click at [858, 169] on span ">" at bounding box center [851, 168] width 31 height 29
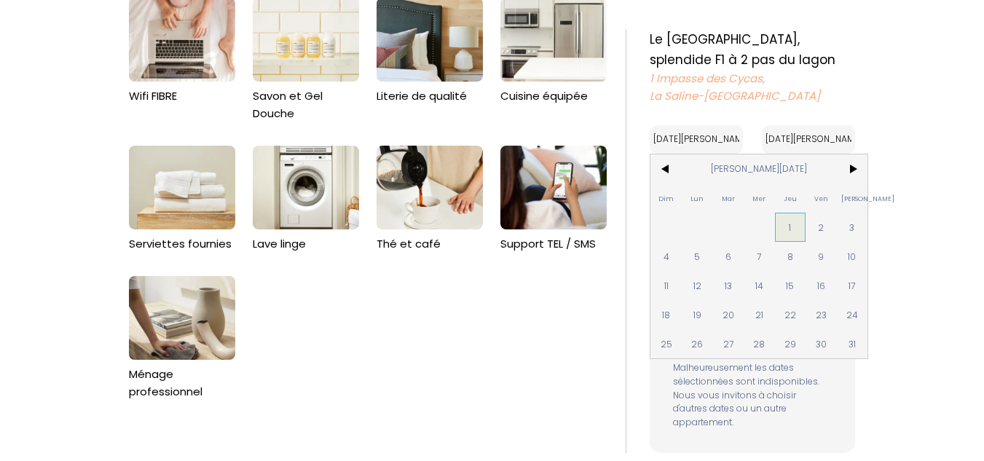
click at [788, 224] on span "1" at bounding box center [790, 227] width 31 height 29
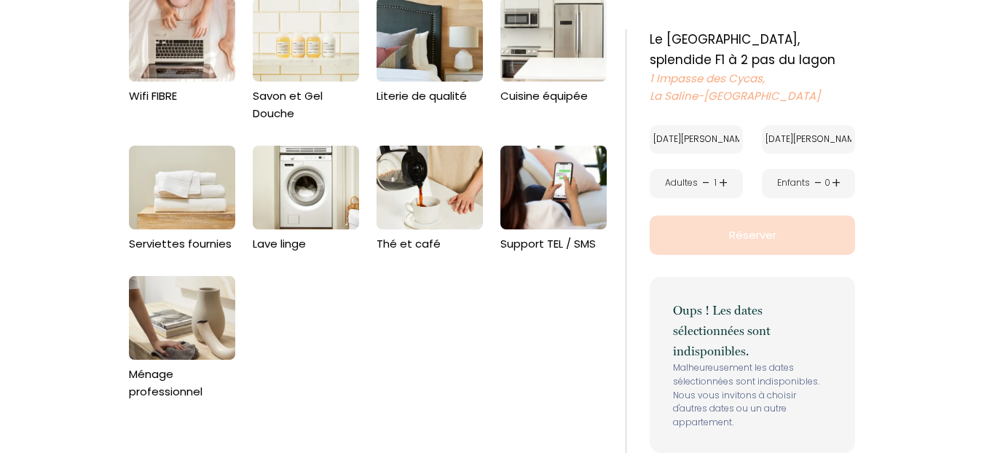
click at [818, 136] on input "[DATE][PERSON_NAME]" at bounding box center [807, 139] width 93 height 28
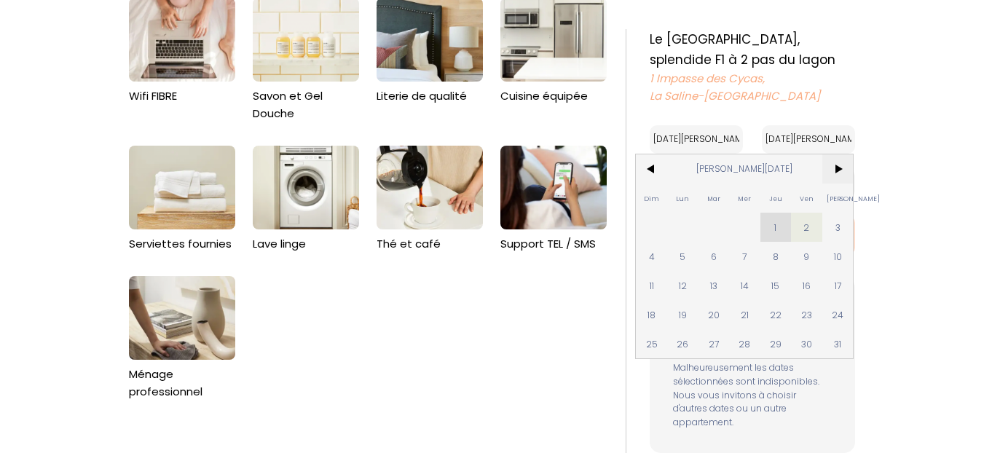
click at [853, 171] on span ">" at bounding box center [837, 168] width 31 height 29
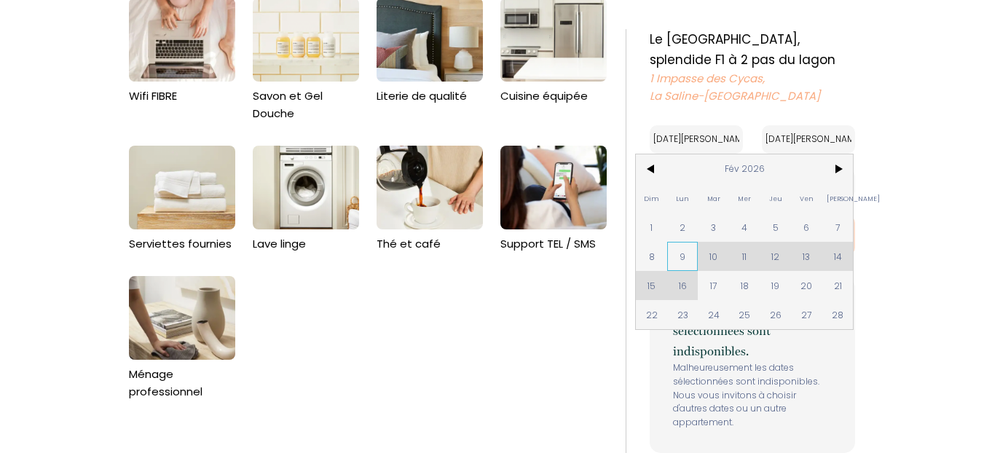
click at [698, 256] on span "9" at bounding box center [682, 256] width 31 height 29
type input "[DATE]"
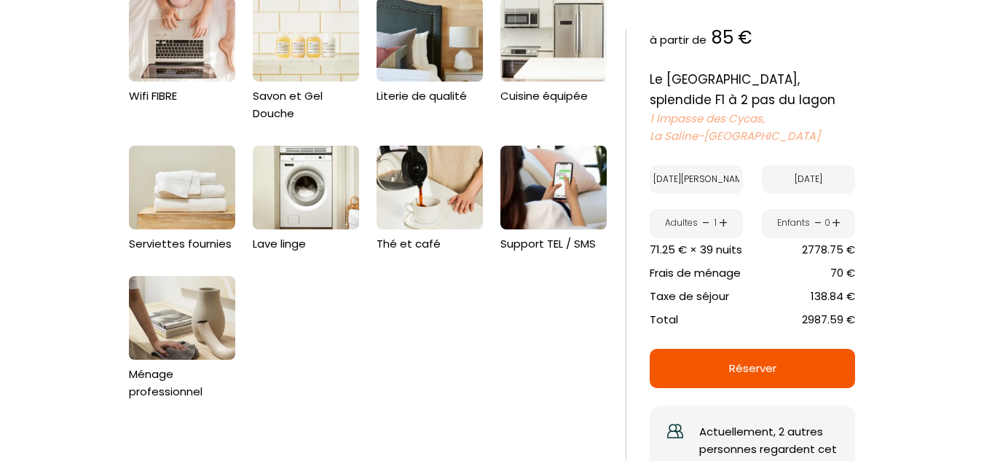
click at [551, 292] on div "Wifi FIBRE [PERSON_NAME] et Gel Douche Literie de qualité Cuisine équipée [DEMO…" at bounding box center [368, 211] width 478 height 426
click at [566, 299] on div "Wifi FIBRE [PERSON_NAME] et Gel Douche Literie de qualité Cuisine équipée [DEMO…" at bounding box center [368, 211] width 478 height 426
click at [924, 23] on div "Retourner vers Le [GEOGRAPHIC_DATA], splendide F1 à 2 pas du lagon 1 Impasse de…" at bounding box center [492, 393] width 984 height 1964
